Goal: Task Accomplishment & Management: Use online tool/utility

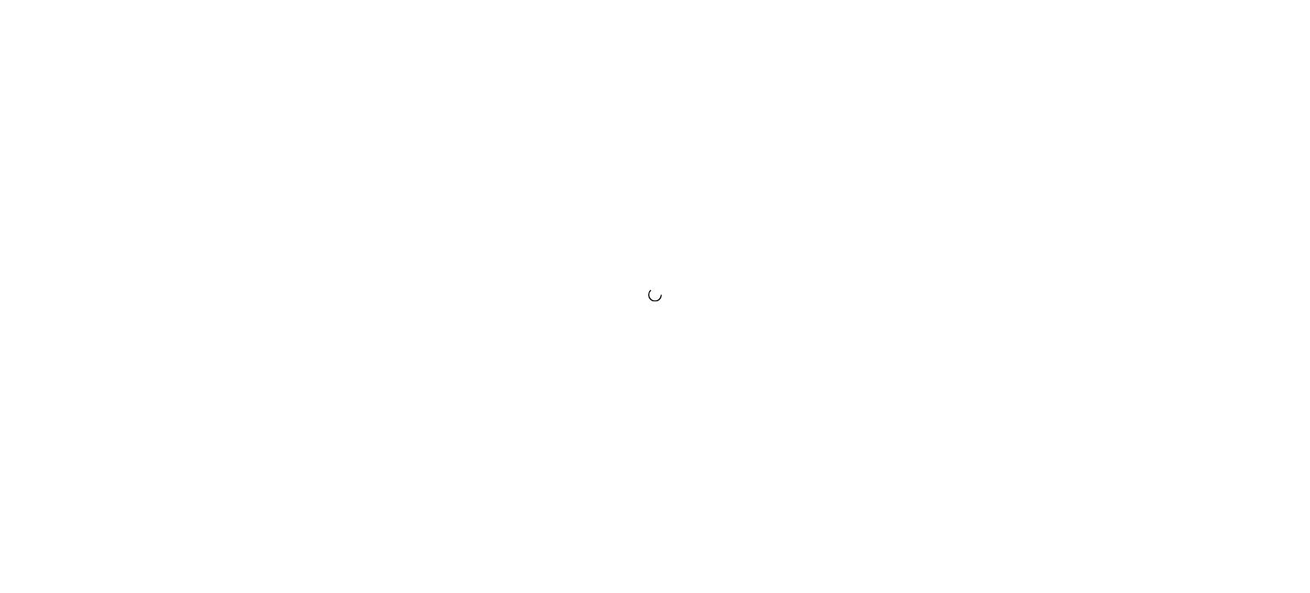
click at [960, 238] on div at bounding box center [655, 296] width 1310 height 593
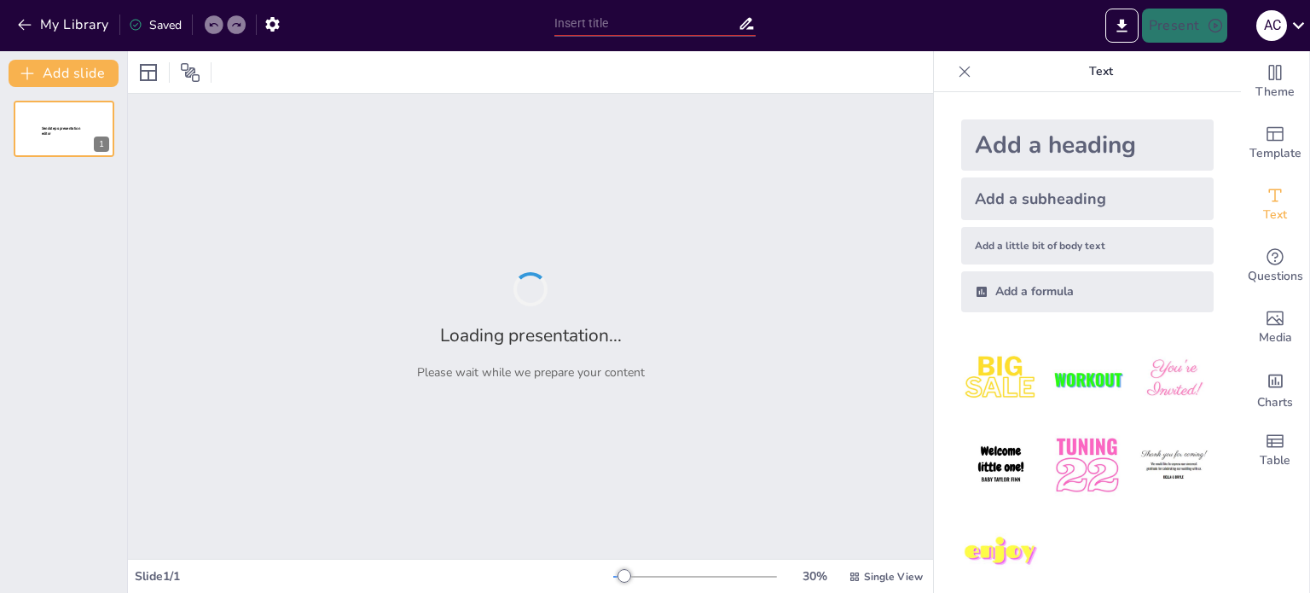
type input "SERVICIO DE IMPLEMENTACIÓN E INSTALACIÓN DE UN SISTEMA DE CCTV/IP"
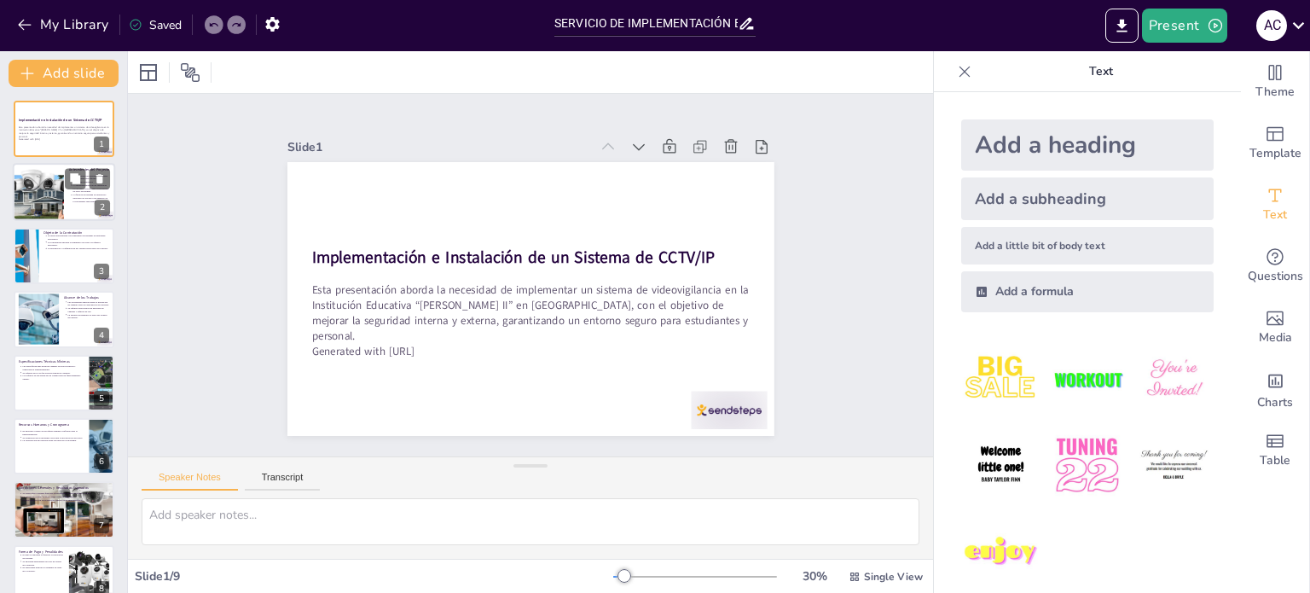
click at [47, 204] on div at bounding box center [39, 193] width 84 height 58
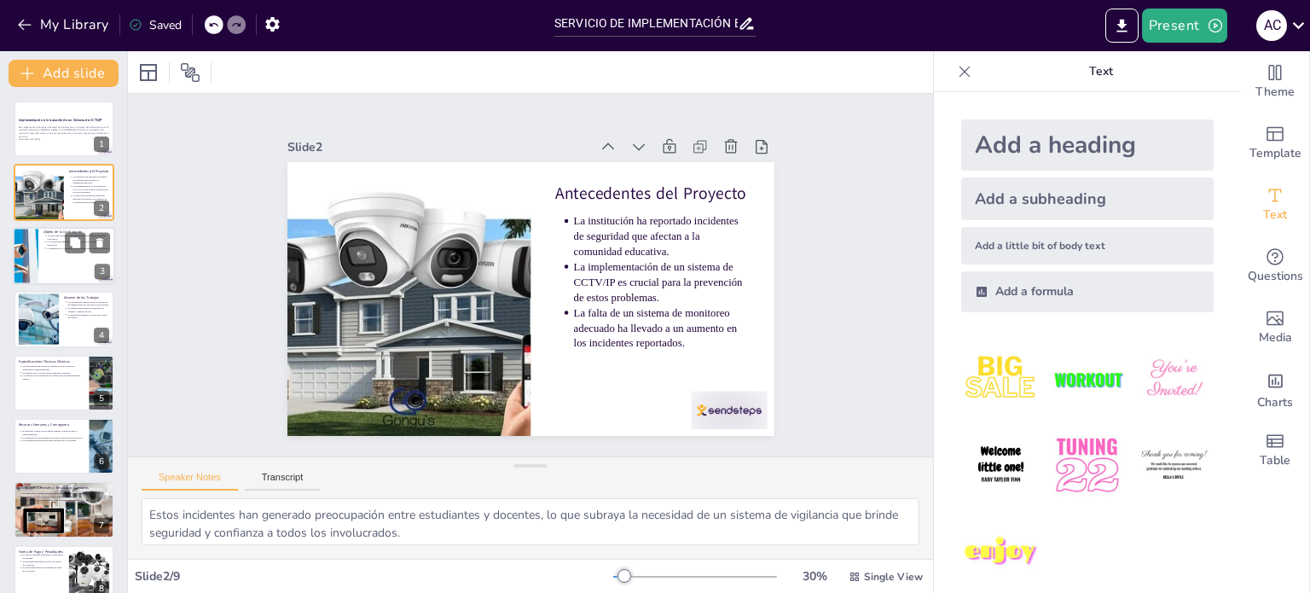
click at [54, 238] on p "Se busca una empresa con experiencia en sistemas de seguridad electrónica." at bounding box center [79, 237] width 63 height 7
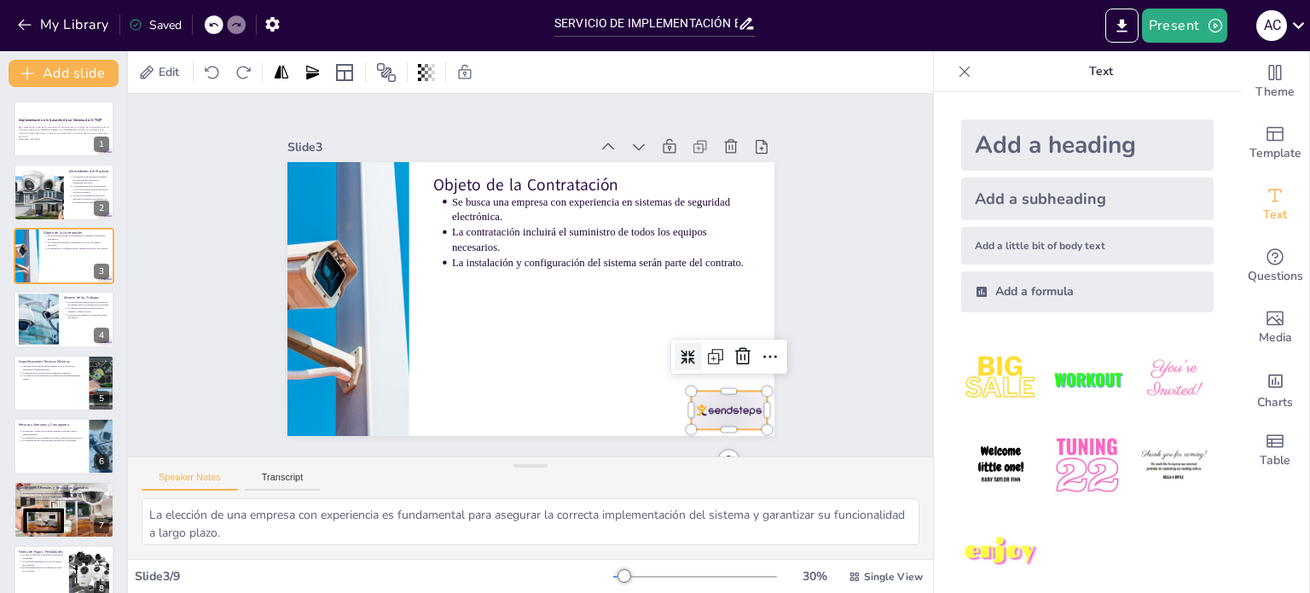
click at [723, 407] on div at bounding box center [713, 430] width 79 height 46
click at [735, 159] on icon at bounding box center [744, 168] width 19 height 19
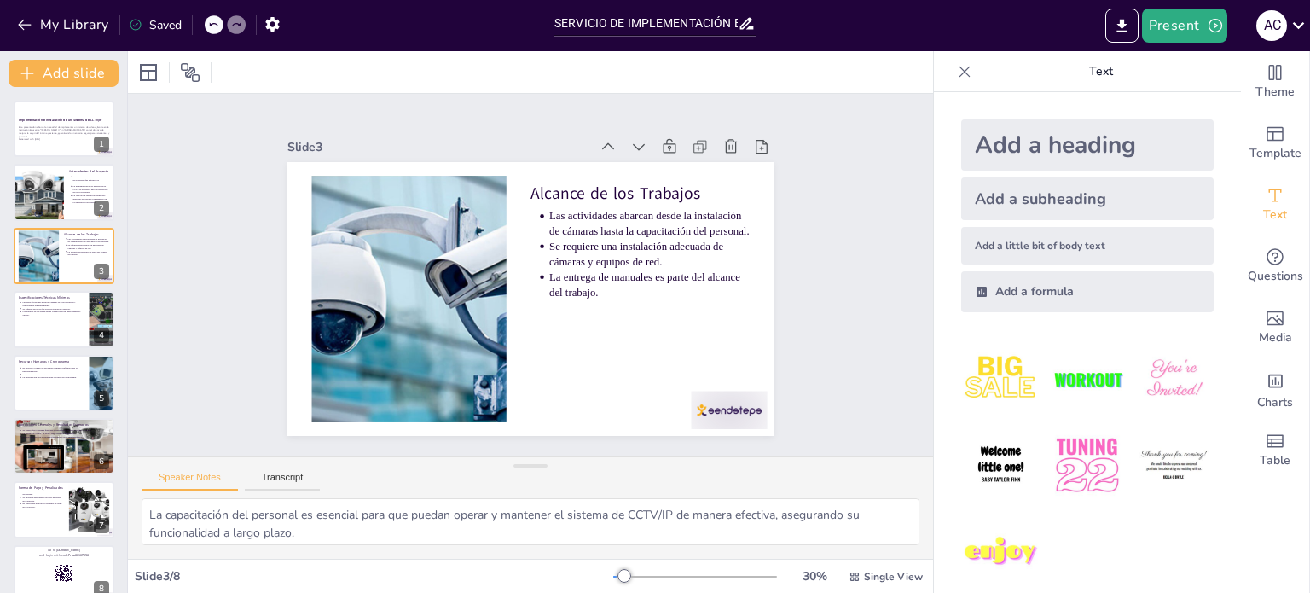
click at [213, 20] on icon at bounding box center [213, 25] width 10 height 10
type textarea "La elección de una empresa con experiencia es fundamental para asegurar la corr…"
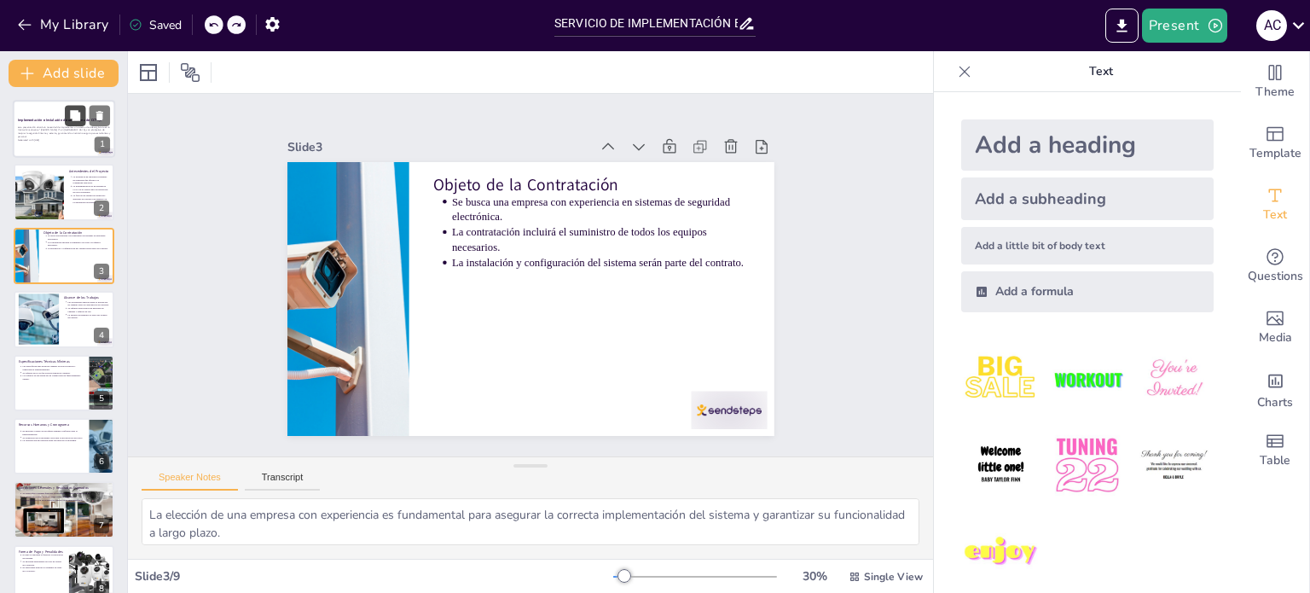
click at [65, 116] on button at bounding box center [75, 115] width 20 height 20
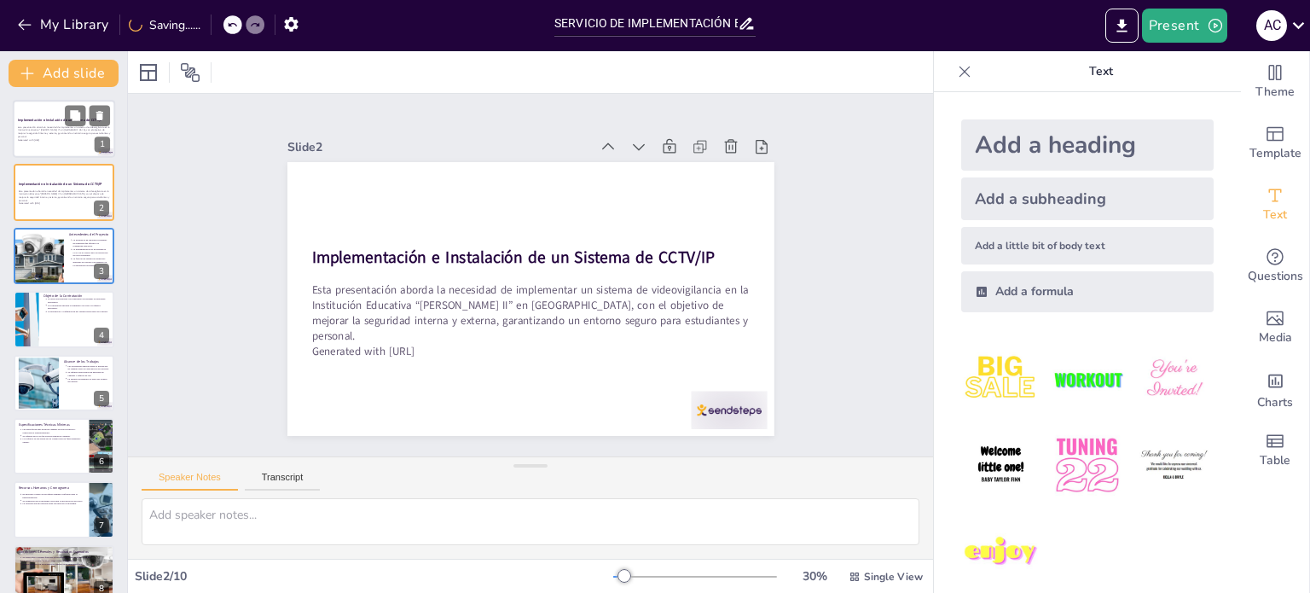
click at [61, 132] on p "Esta presentación aborda la necesidad de implementar un sistema de videovigilan…" at bounding box center [64, 131] width 92 height 13
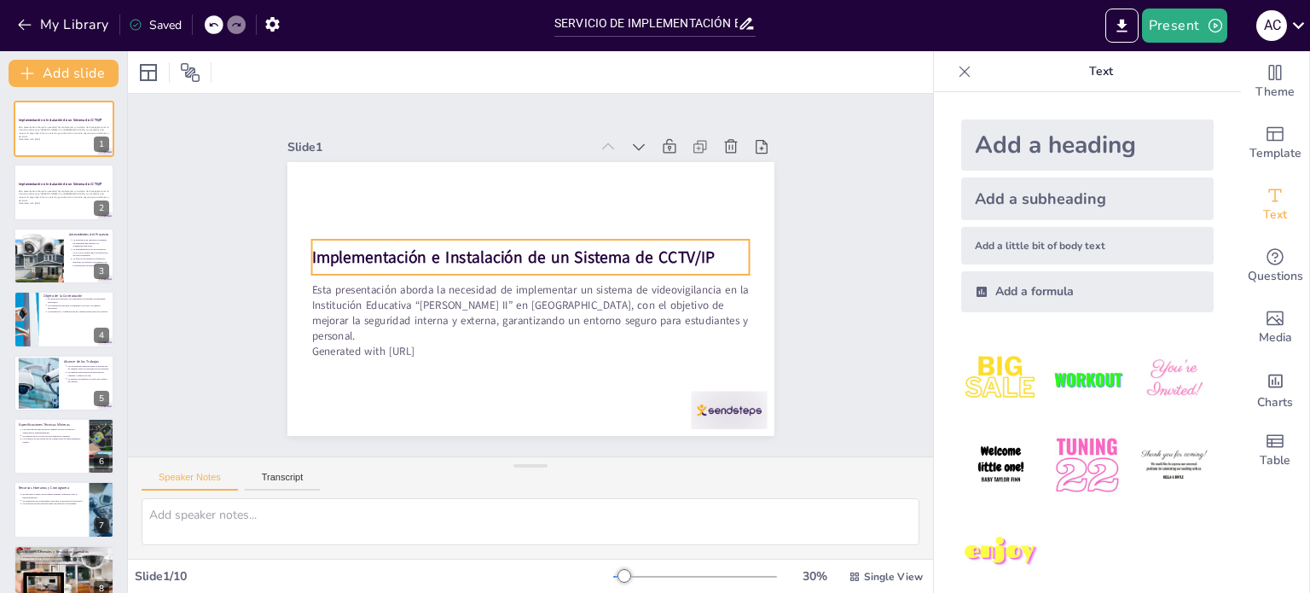
click at [597, 254] on strong "Implementación e Instalación de un Sistema de CCTV/IP" at bounding box center [515, 256] width 404 height 64
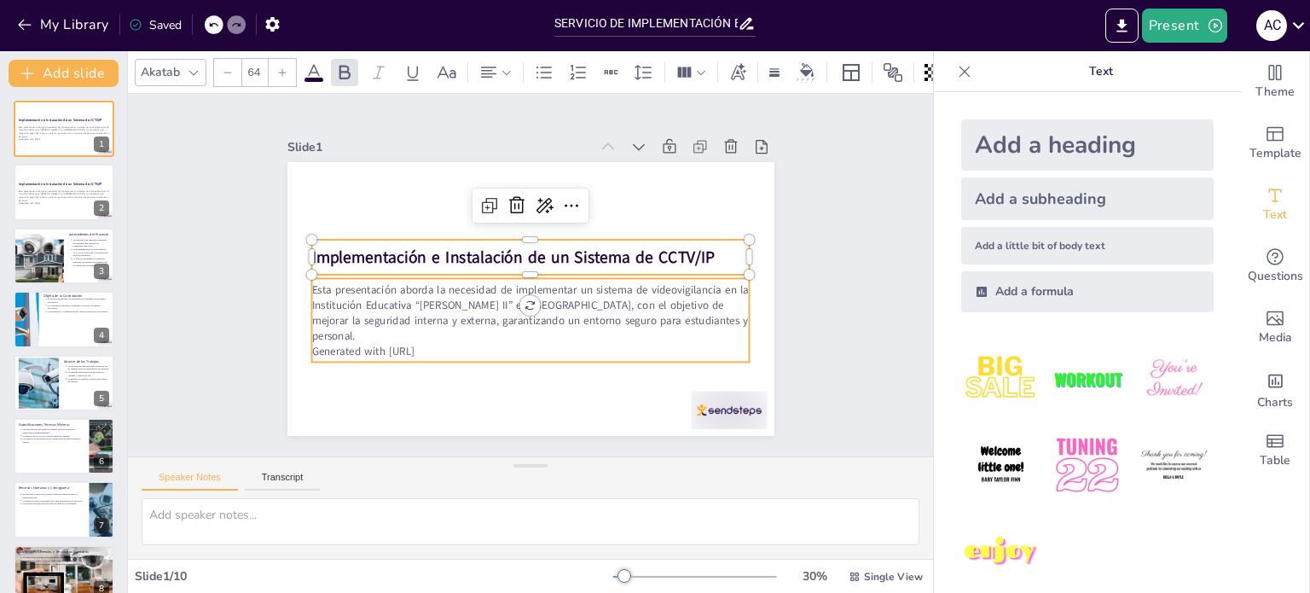
type input "43"
click at [644, 310] on p "Esta presentación aborda la necesidad de implementar un sistema de videovigilan…" at bounding box center [526, 312] width 442 height 107
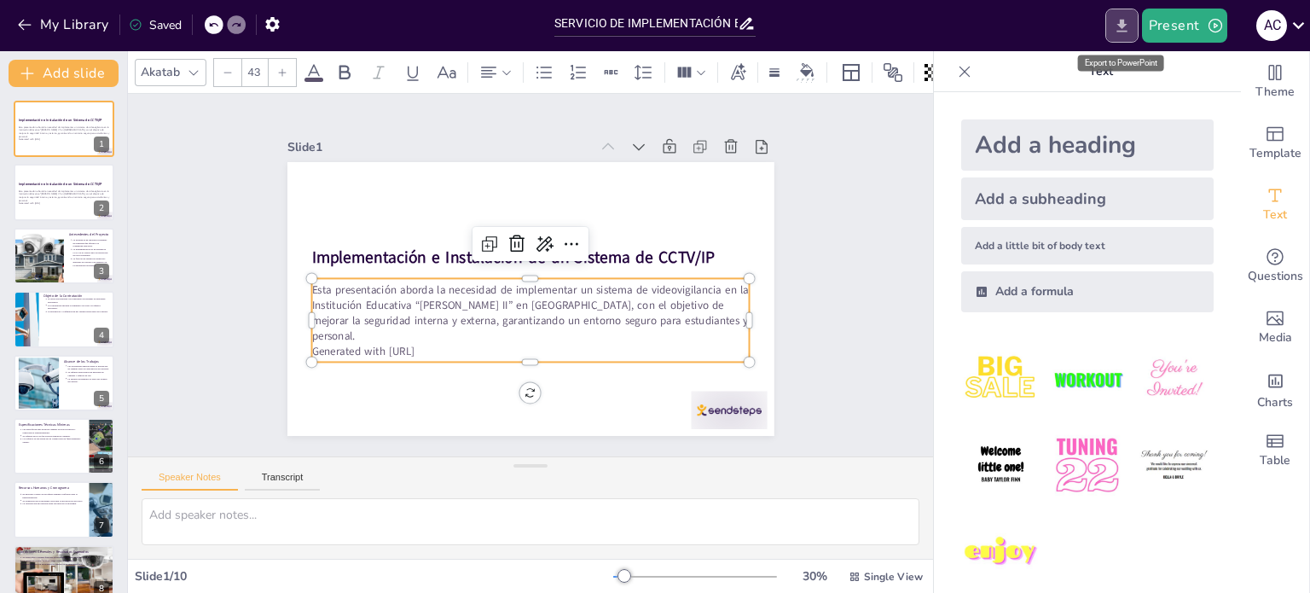
click at [1131, 25] on icon "Export to PowerPoint" at bounding box center [1122, 26] width 18 height 18
click at [1119, 29] on icon "Export to PowerPoint" at bounding box center [1122, 26] width 18 height 18
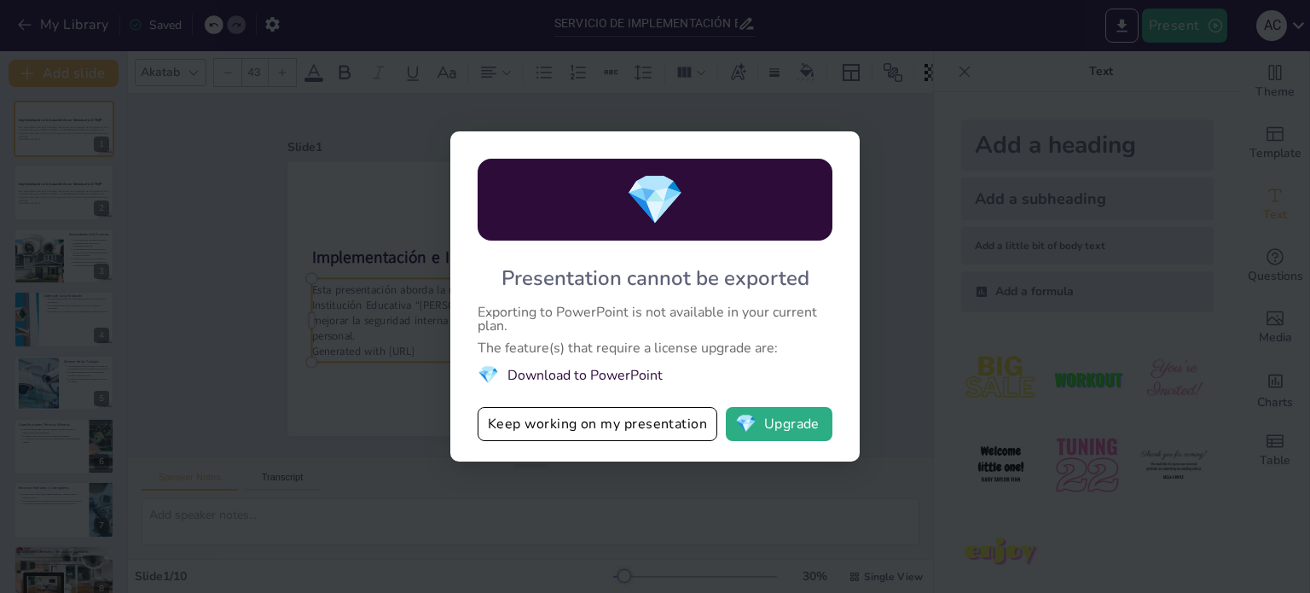
click at [1051, 287] on div "💎 Presentation cannot be exported Exporting to PowerPoint is not available in y…" at bounding box center [655, 296] width 1310 height 593
click at [860, 150] on div "💎 Presentation cannot be exported Exporting to PowerPoint is not available in y…" at bounding box center [655, 296] width 1310 height 593
click at [788, 415] on button "💎 Upgrade" at bounding box center [779, 424] width 107 height 34
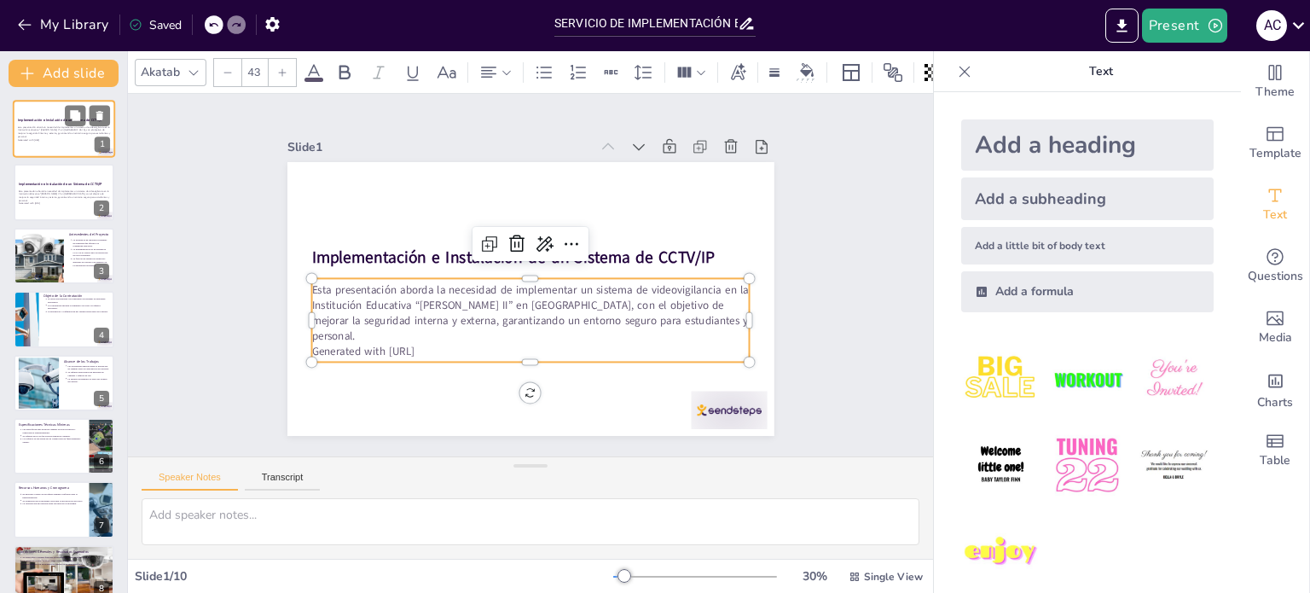
click at [63, 131] on p "Esta presentación aborda la necesidad de implementar un sistema de videovigilan…" at bounding box center [64, 131] width 92 height 13
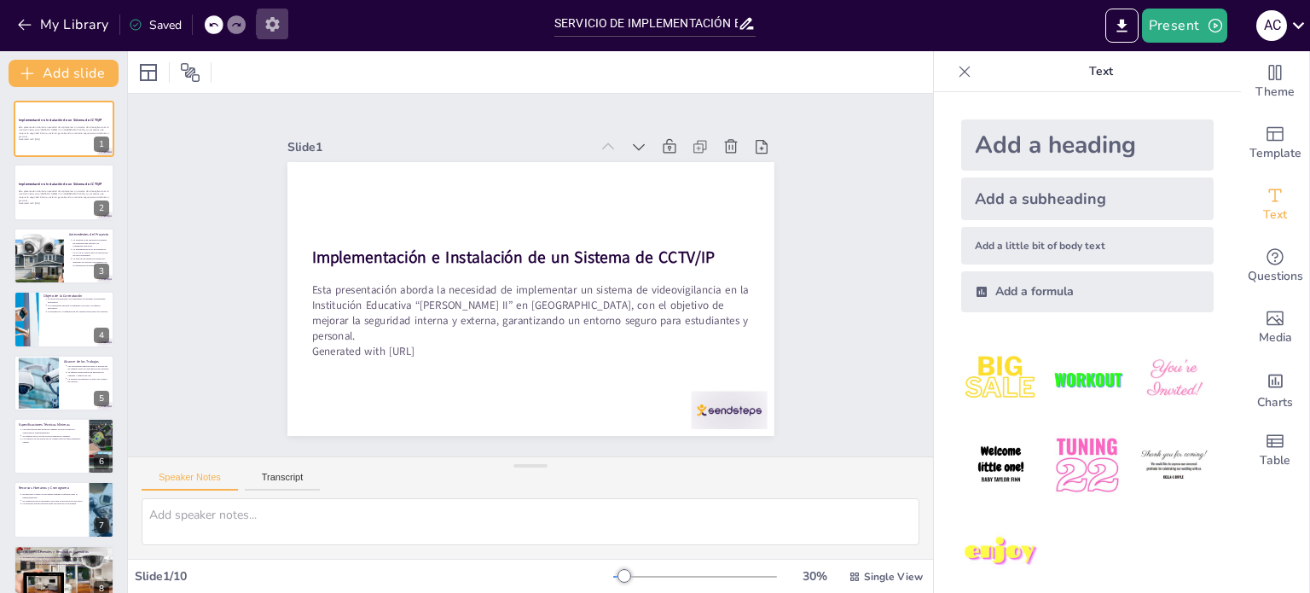
click at [268, 20] on icon "button" at bounding box center [272, 24] width 14 height 15
click at [269, 24] on icon "button" at bounding box center [272, 24] width 14 height 15
click at [52, 247] on div at bounding box center [39, 256] width 84 height 58
type textarea "Estos incidentes han generado preocupación entre estudiantes y docentes, lo que…"
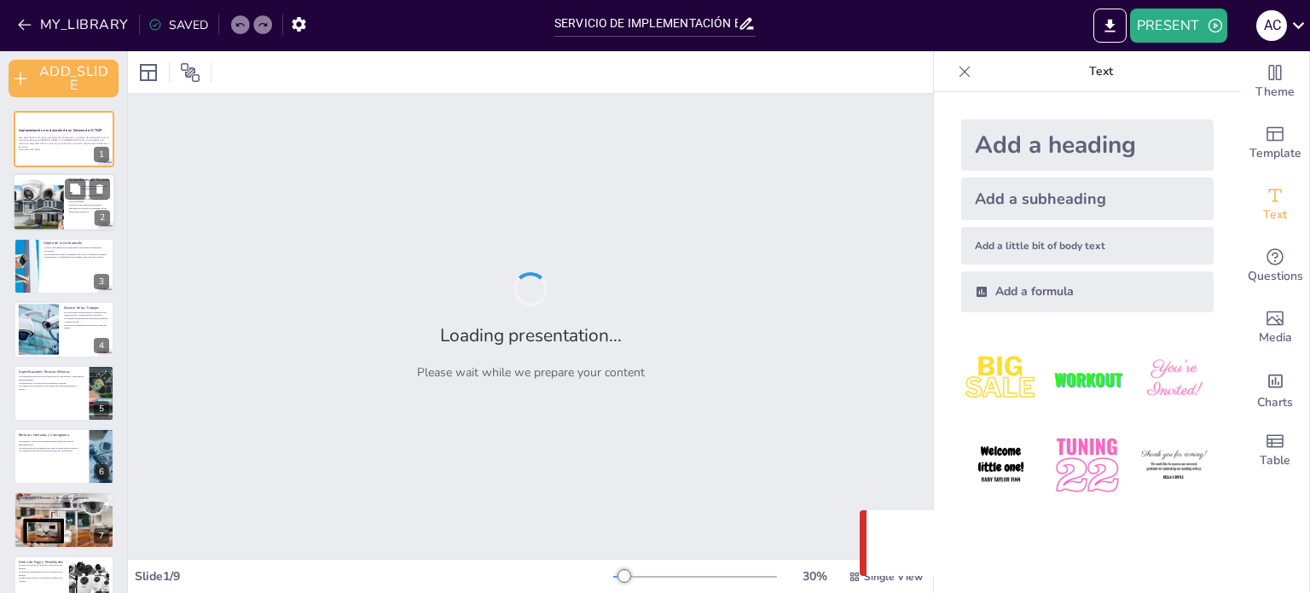
click at [29, 204] on div at bounding box center [39, 203] width 84 height 58
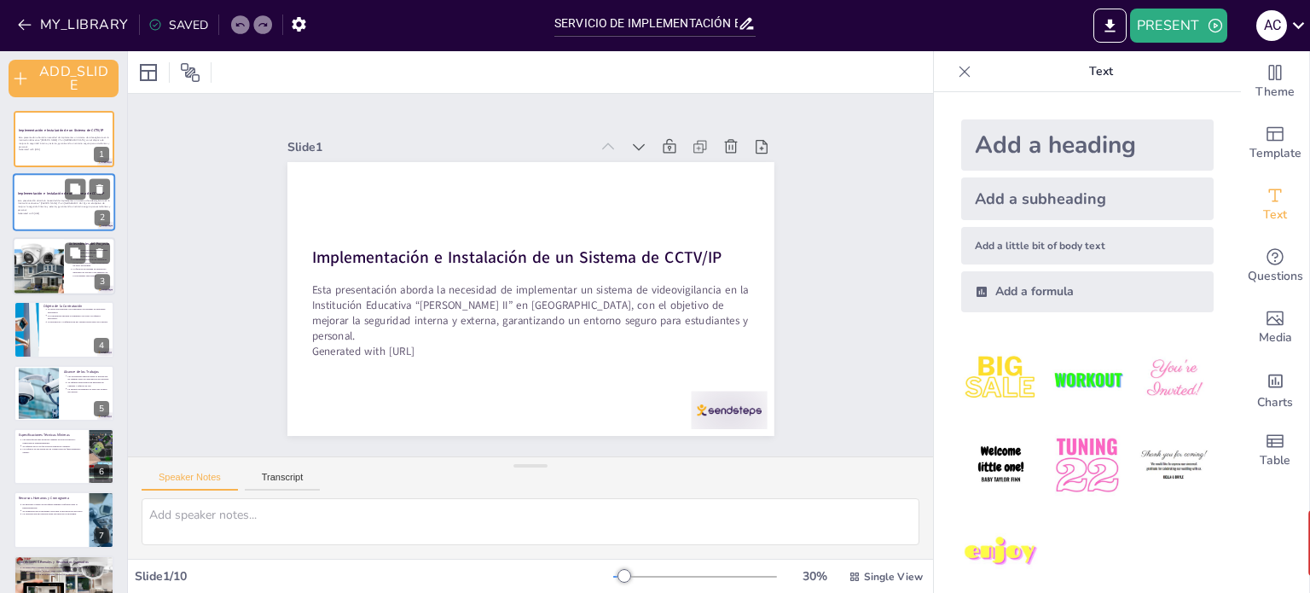
click at [46, 264] on div at bounding box center [39, 266] width 84 height 58
type textarea "Estos incidentes han generado preocupación entre estudiantes y docentes, lo que…"
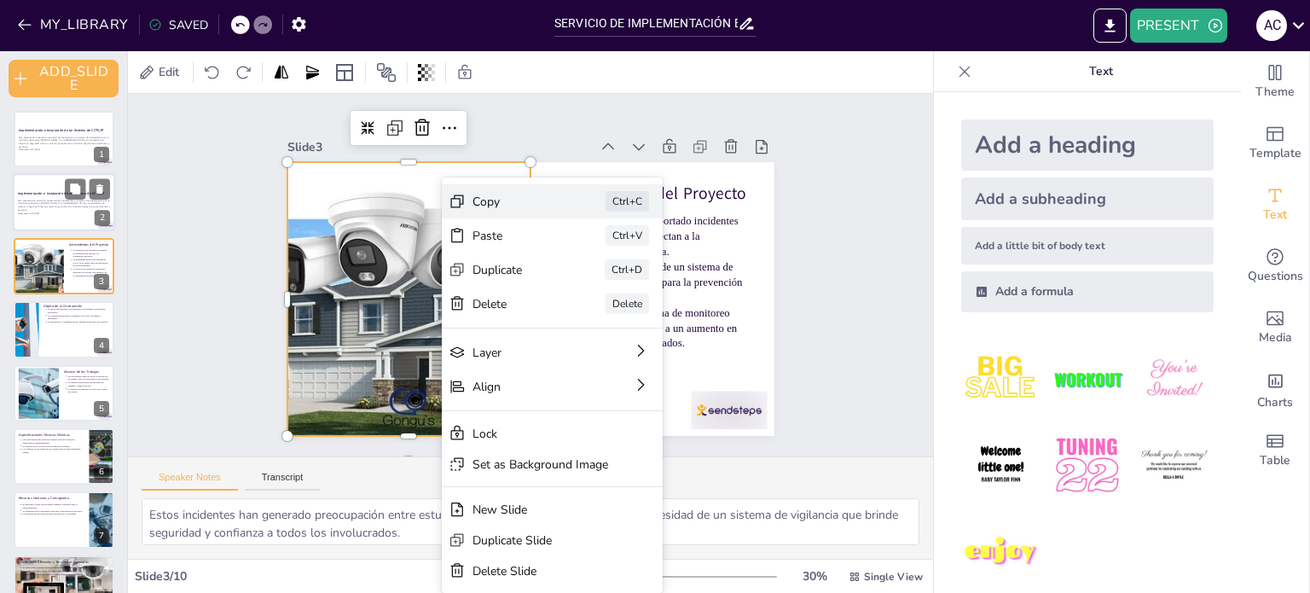
click at [546, 298] on div "Copy Ctrl+C" at bounding box center [650, 368] width 208 height 140
